Goal: Check status

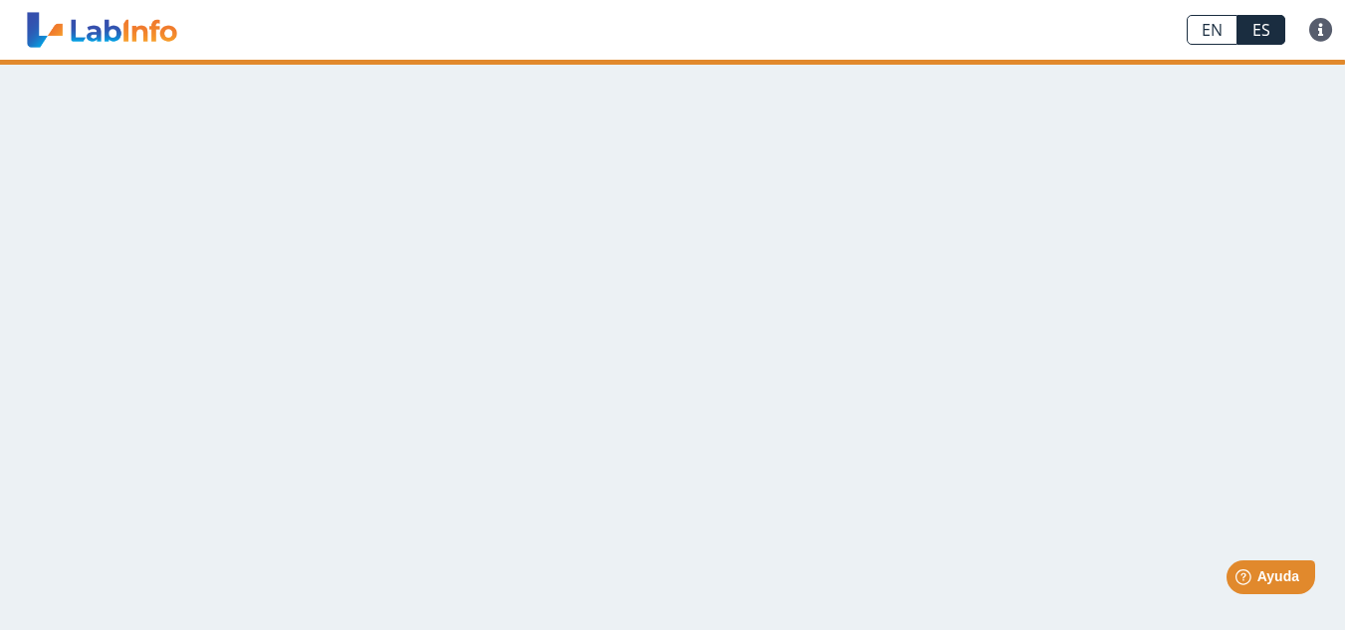
click at [1266, 30] on link "ES" at bounding box center [1261, 30] width 48 height 30
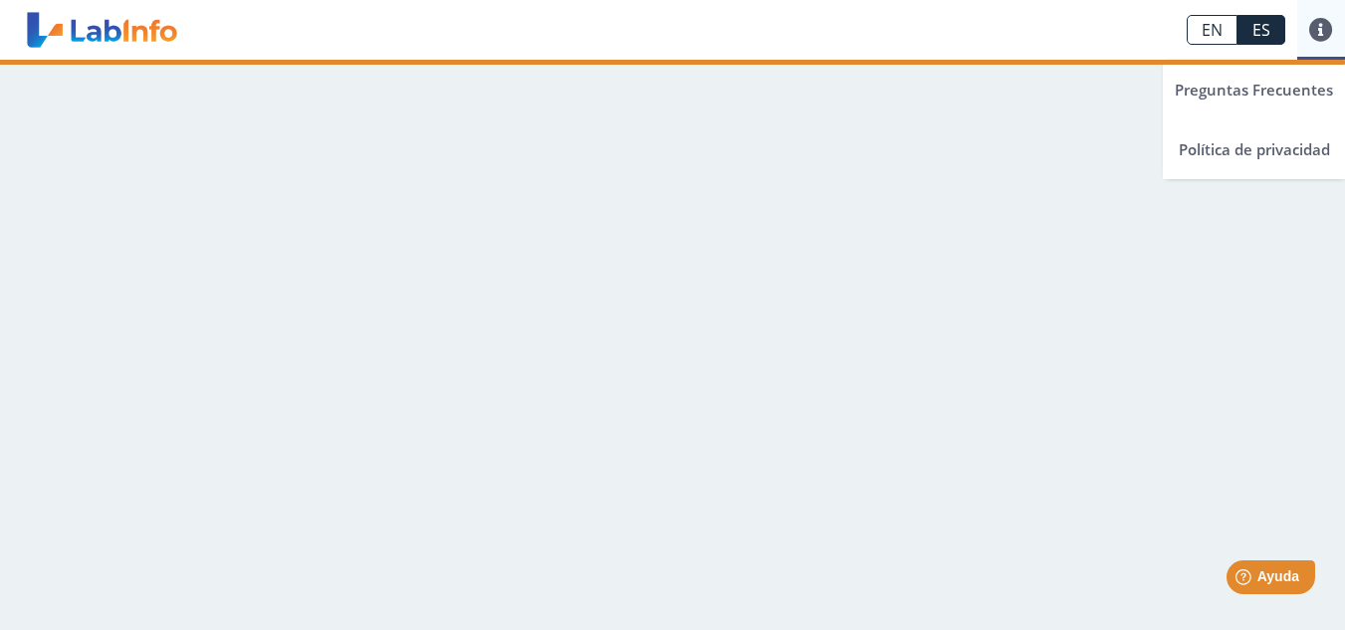
click at [1314, 24] on link at bounding box center [1321, 30] width 48 height 24
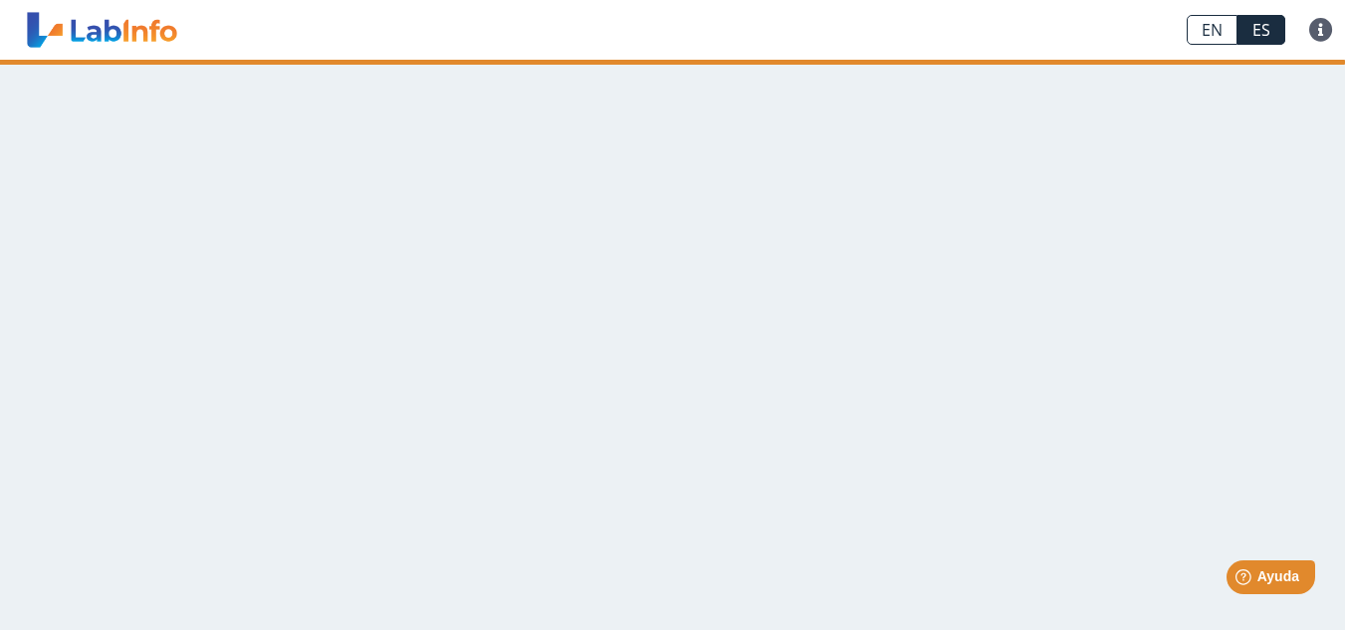
click at [583, 265] on main at bounding box center [672, 345] width 1345 height 570
